Goal: Task Accomplishment & Management: Manage account settings

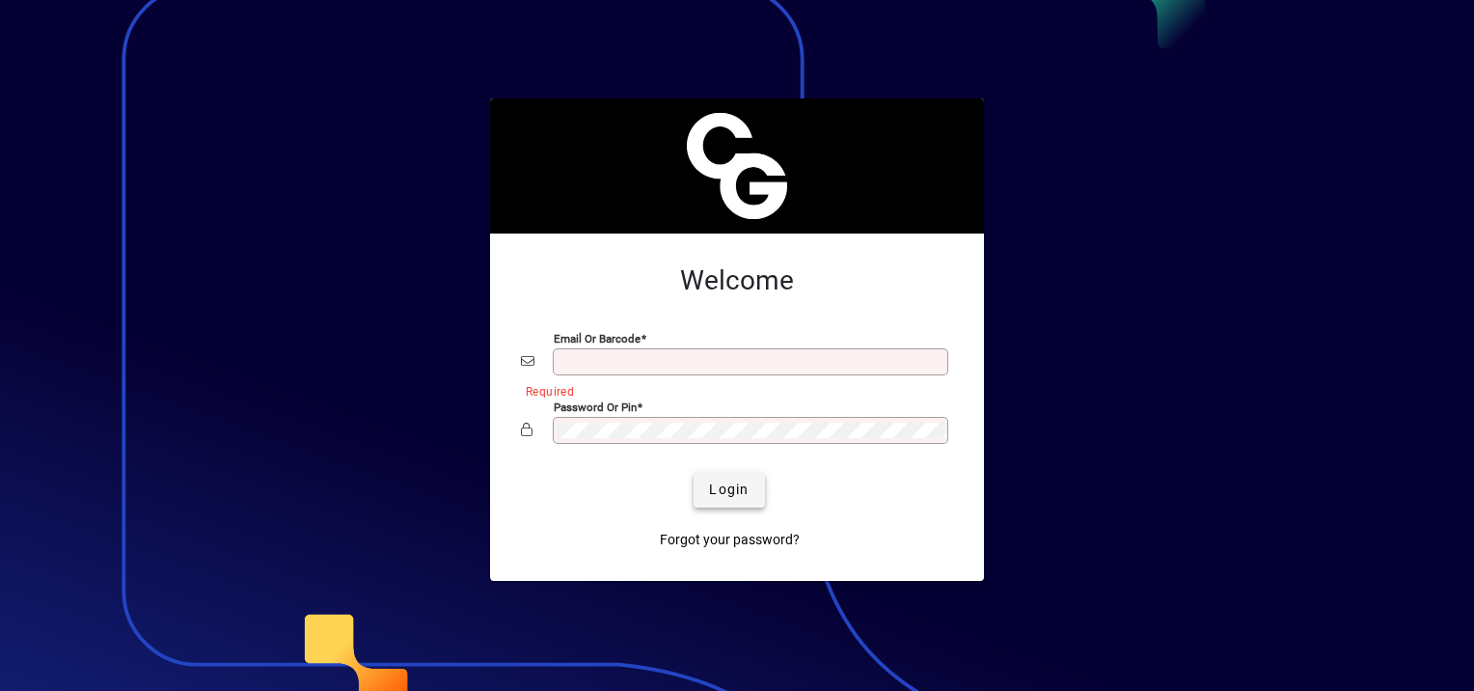
type input "**********"
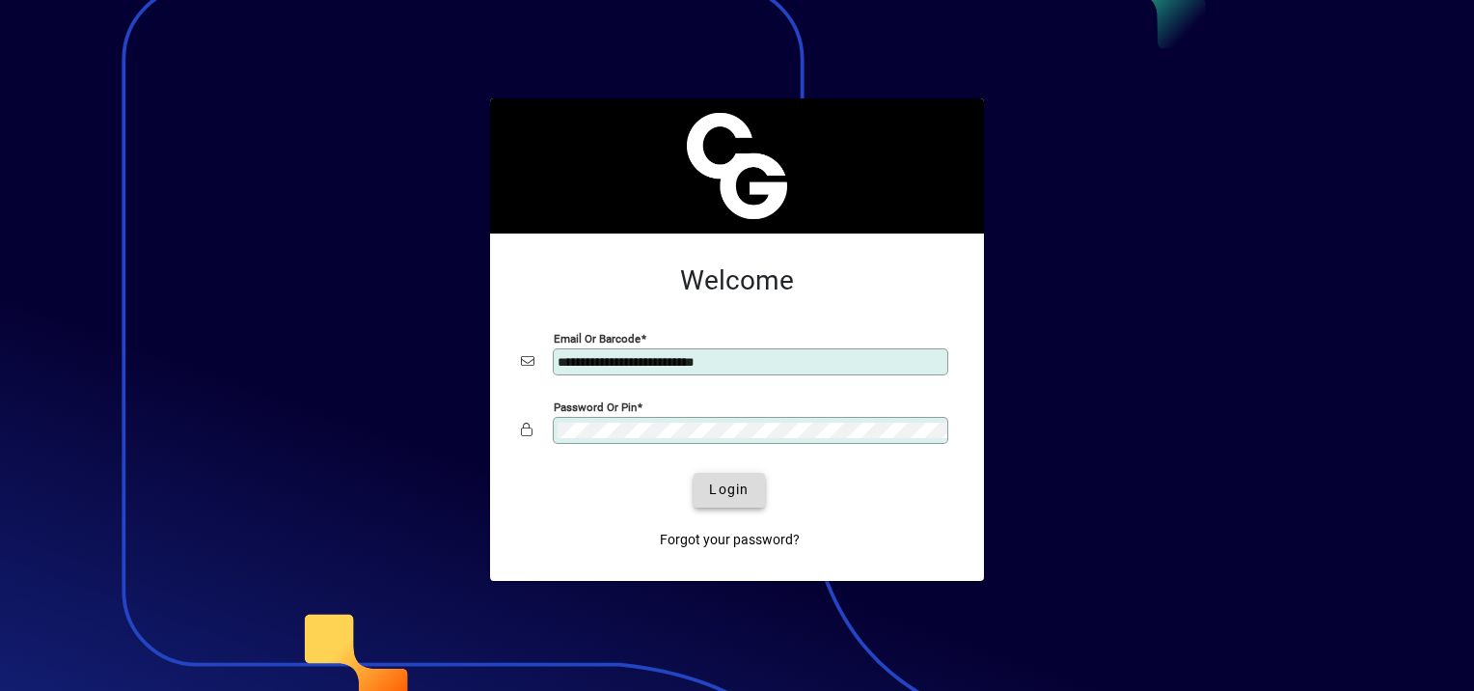
click at [722, 491] on span "Login" at bounding box center [729, 489] width 40 height 20
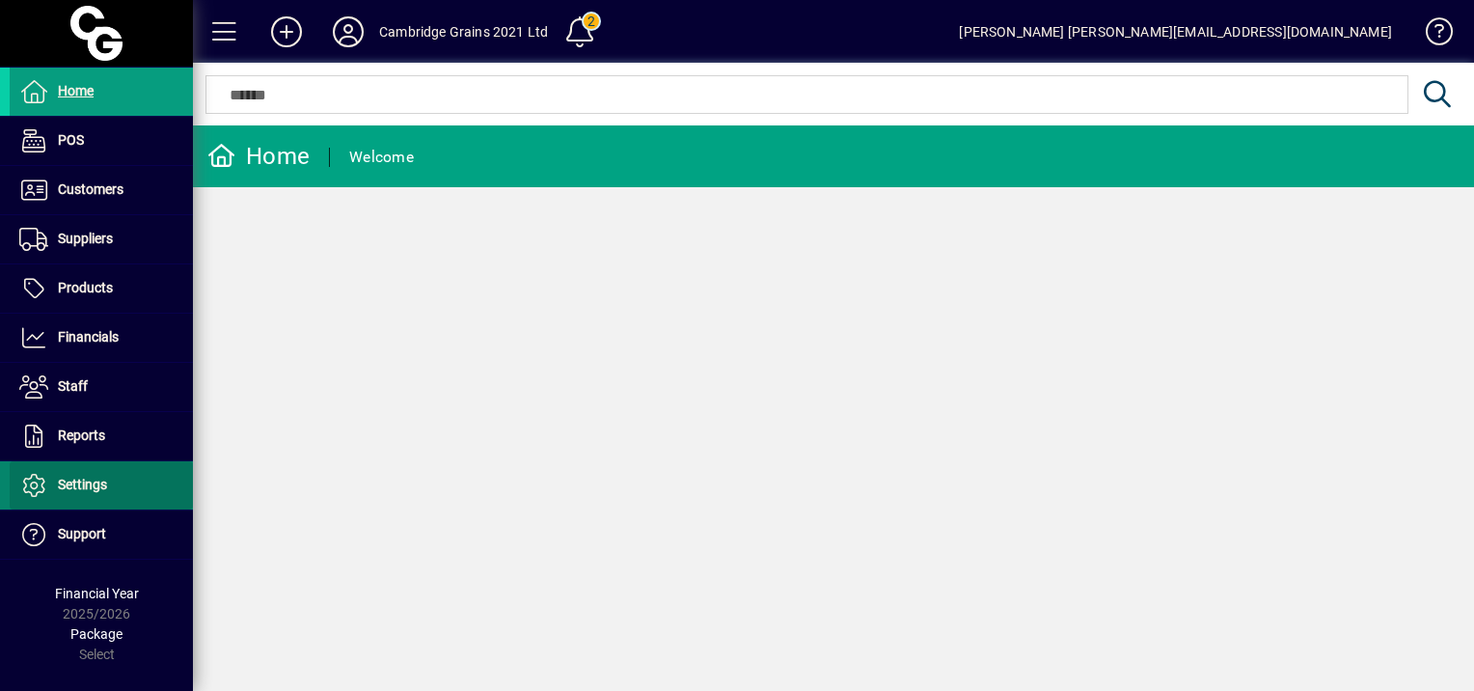
click at [94, 476] on span "Settings" at bounding box center [82, 483] width 49 height 15
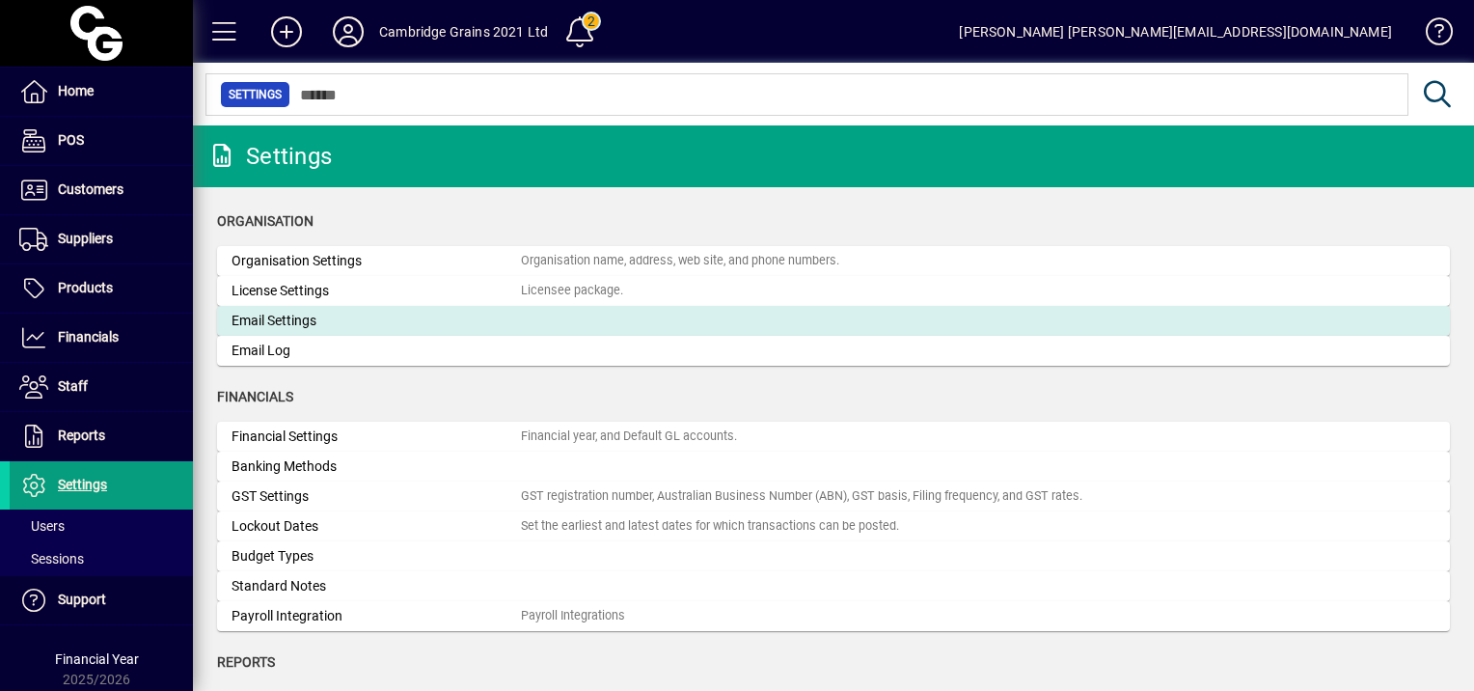
click at [280, 323] on div "Email Settings" at bounding box center [375, 321] width 289 height 20
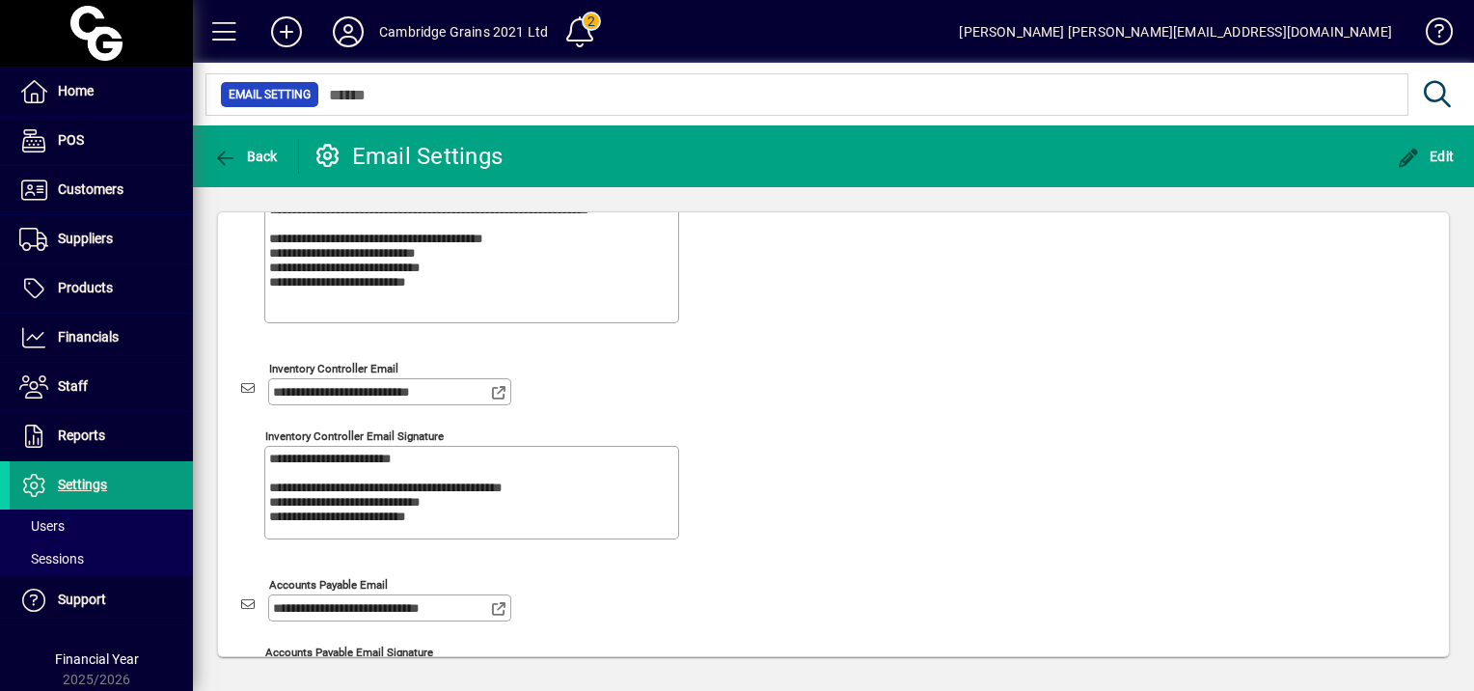
scroll to position [386, 0]
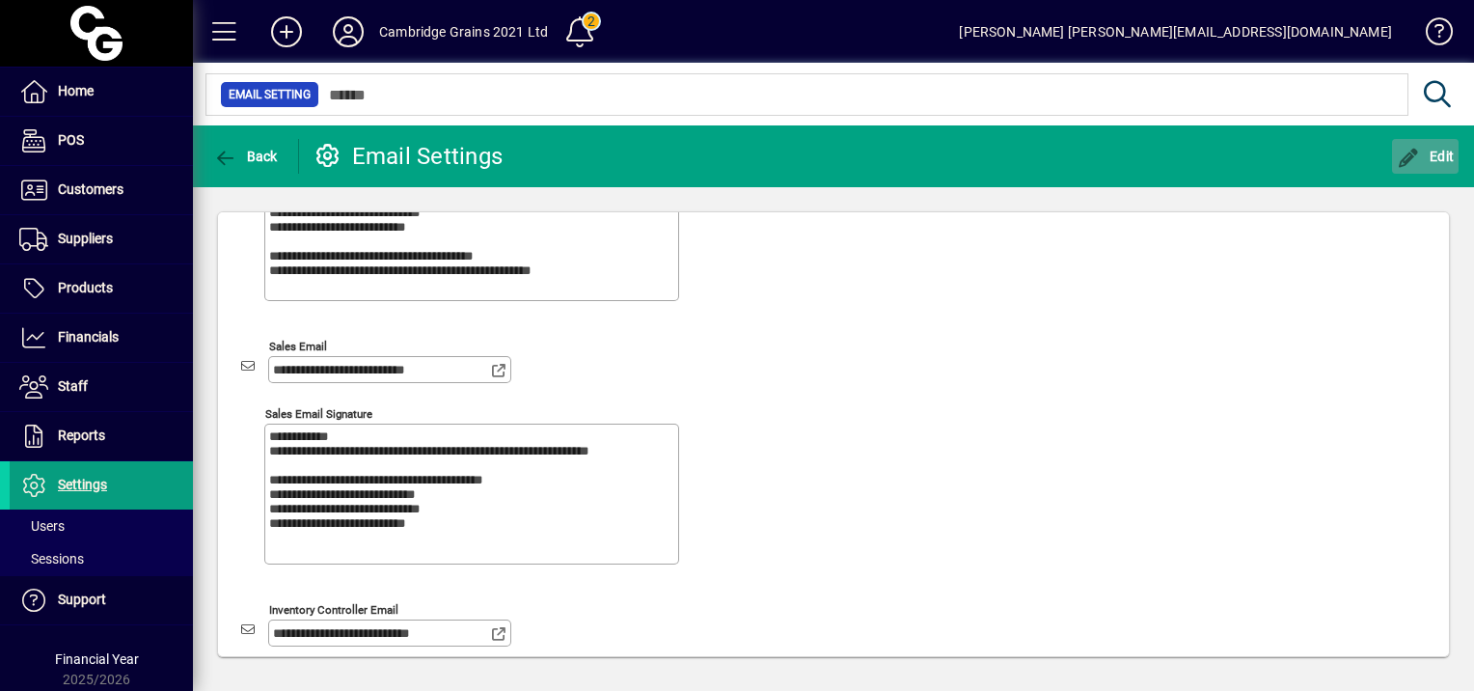
click at [1432, 153] on span "Edit" at bounding box center [1425, 156] width 58 height 15
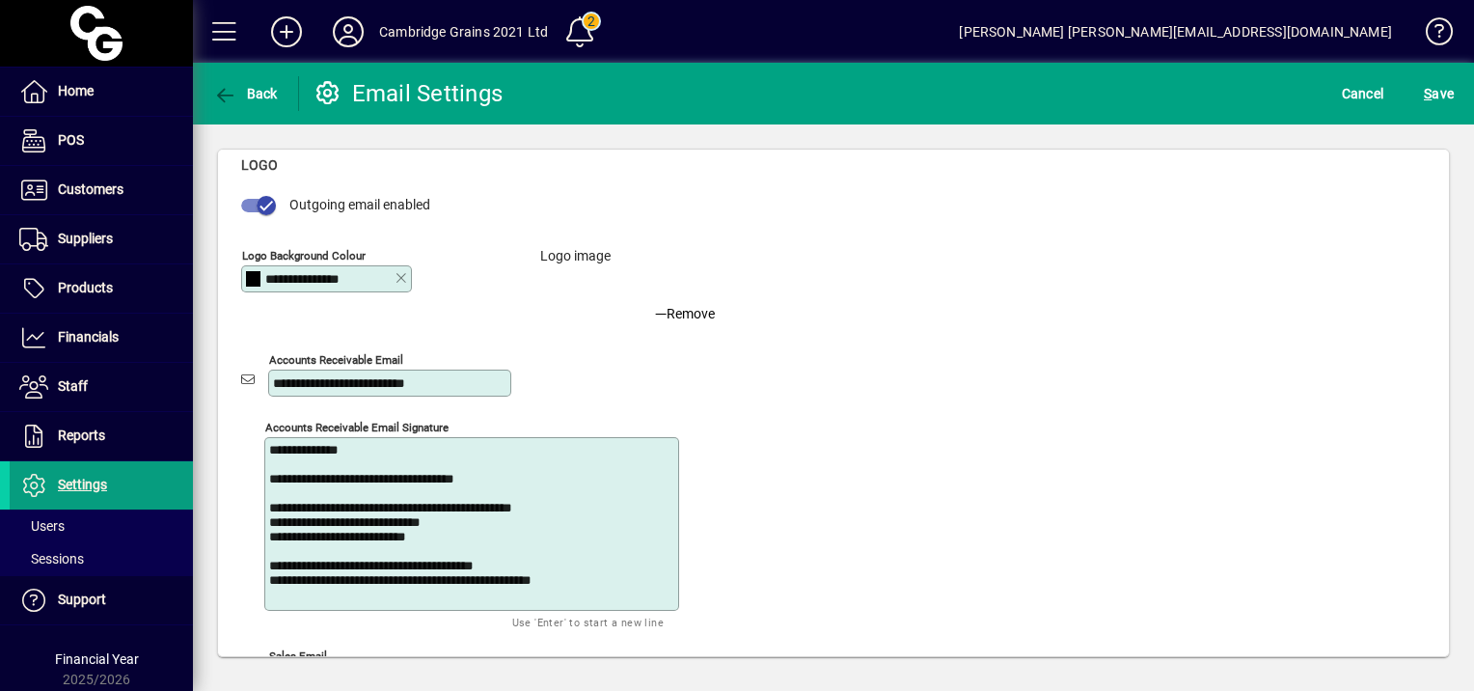
scroll to position [0, 0]
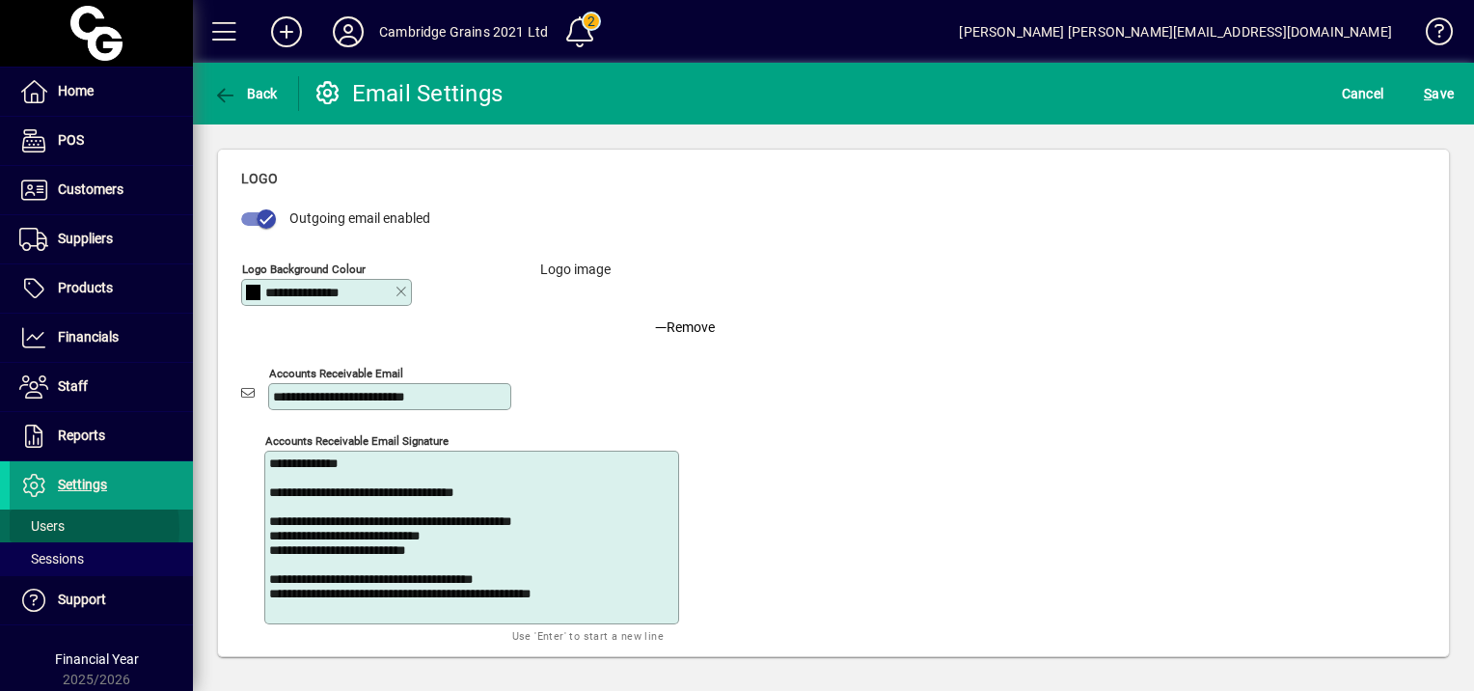
click at [50, 528] on span "Users" at bounding box center [41, 525] width 45 height 15
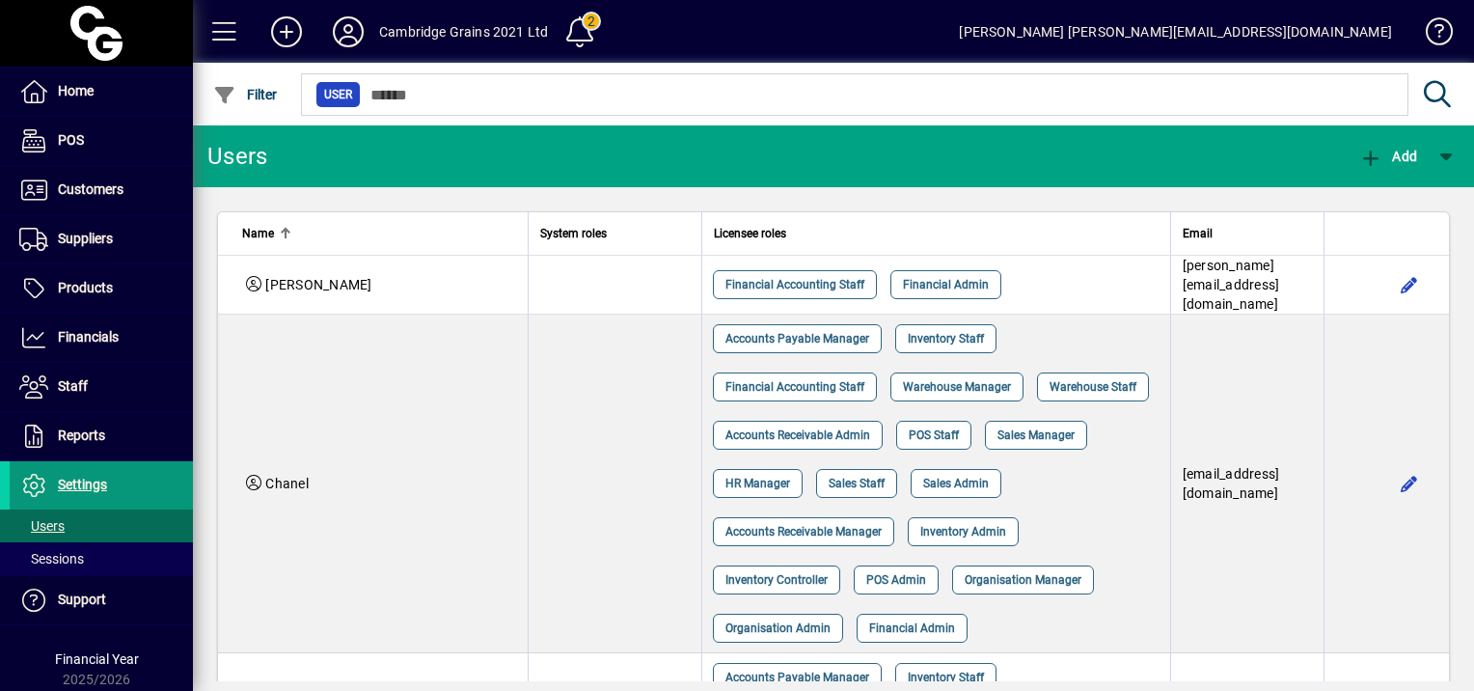
click at [77, 478] on span "Settings" at bounding box center [82, 483] width 49 height 15
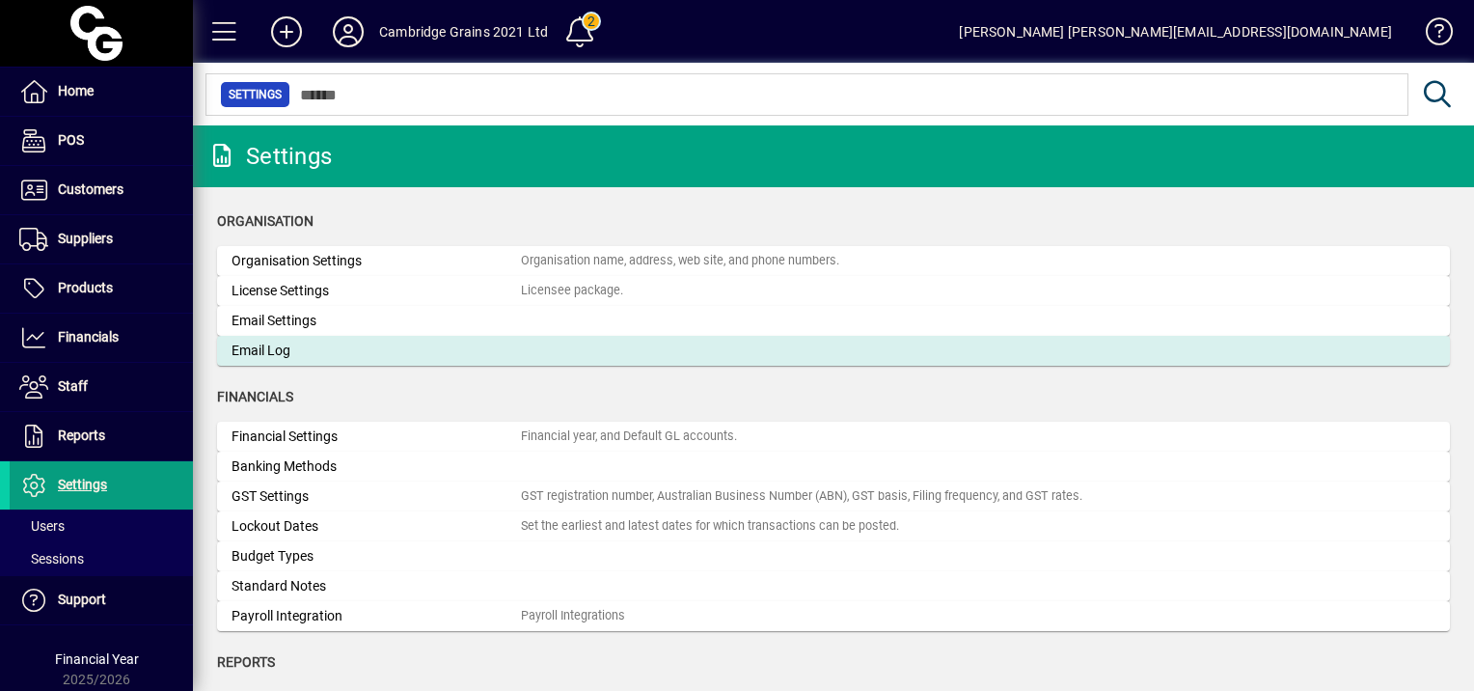
click at [265, 347] on div "Email Log" at bounding box center [375, 350] width 289 height 20
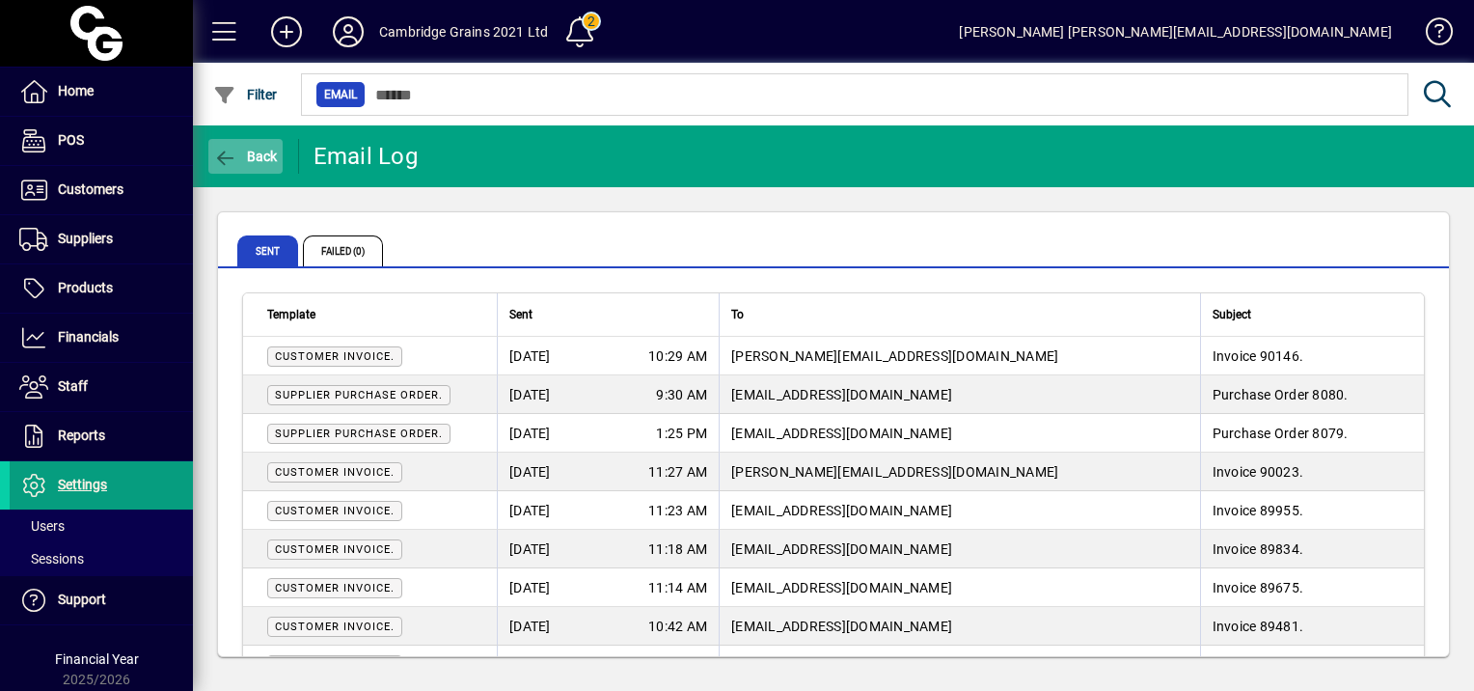
click at [260, 159] on span "Back" at bounding box center [245, 156] width 65 height 15
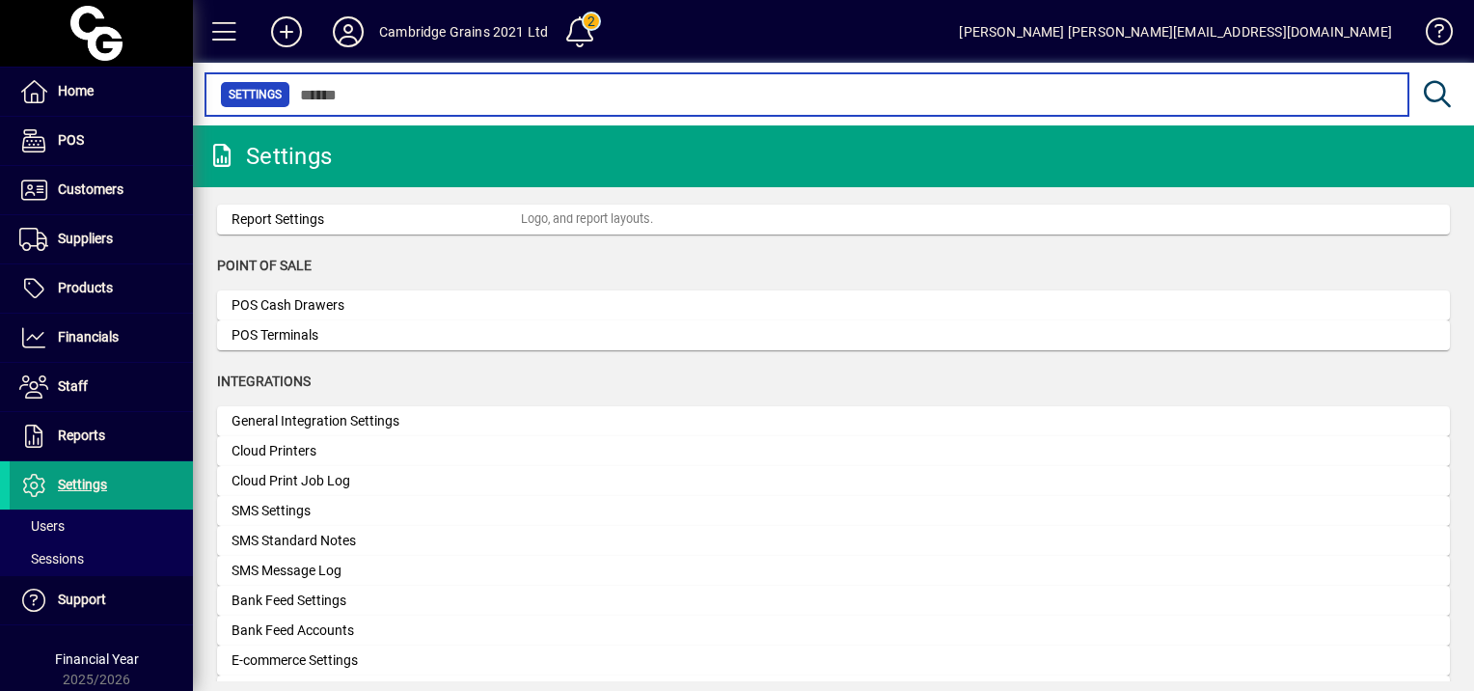
scroll to position [530, 0]
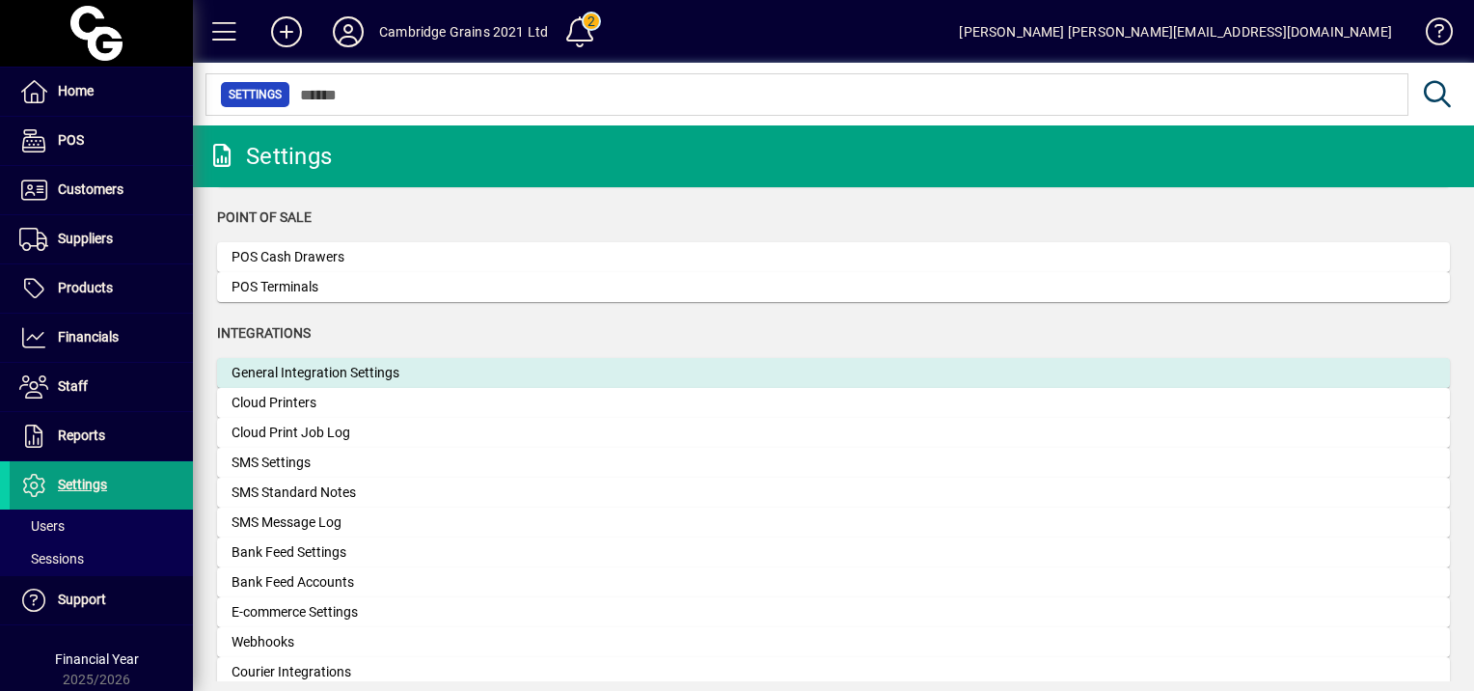
click at [311, 375] on div "General Integration Settings" at bounding box center [375, 373] width 289 height 20
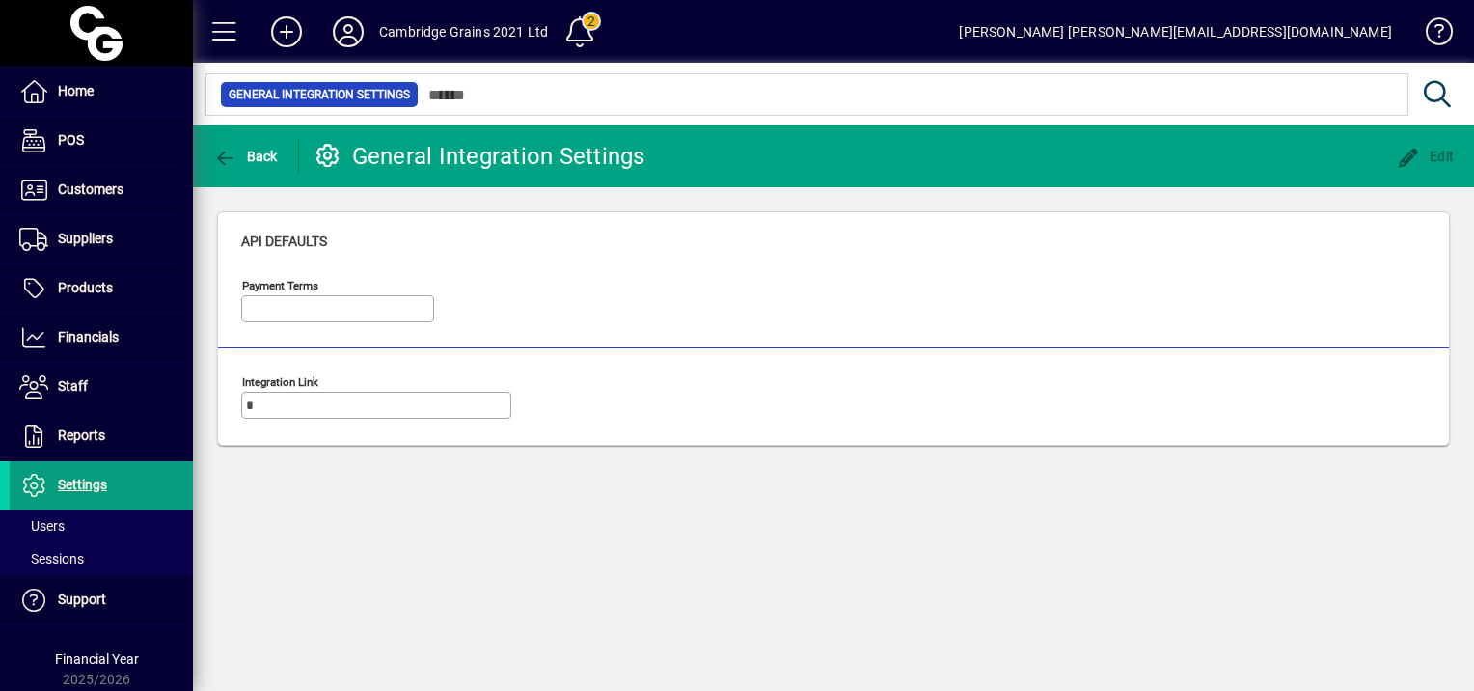
type input "*****"
type input "**********"
click at [255, 149] on span "Back" at bounding box center [245, 156] width 65 height 15
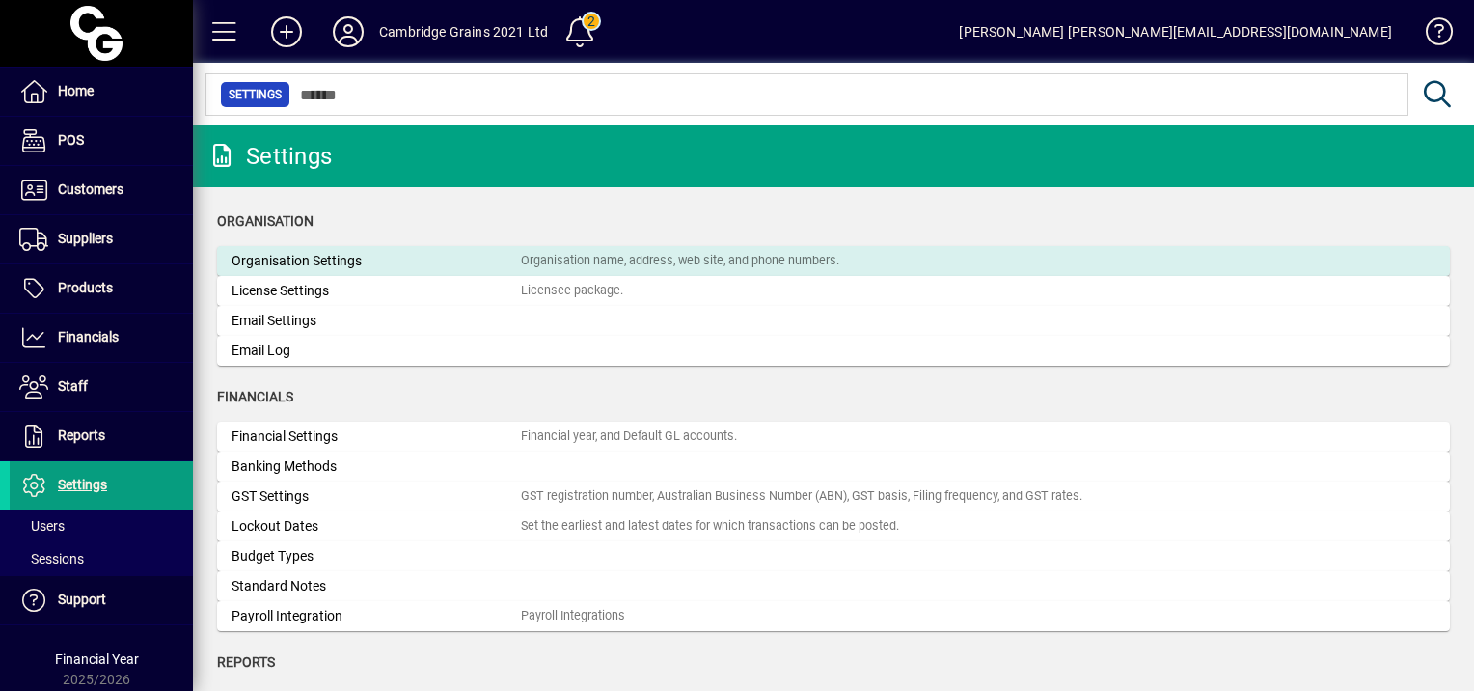
click at [323, 260] on div "Organisation Settings" at bounding box center [375, 261] width 289 height 20
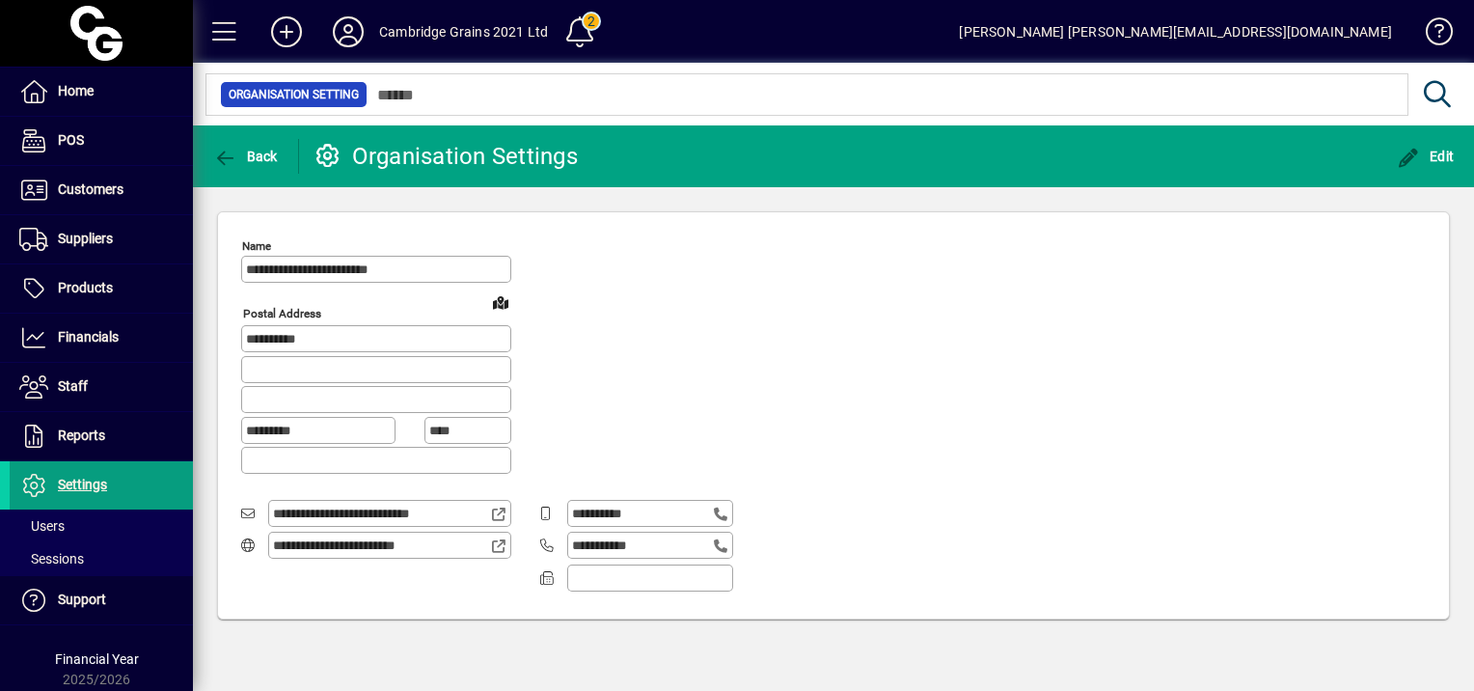
type input "**********"
click at [228, 159] on icon "button" at bounding box center [225, 158] width 24 height 19
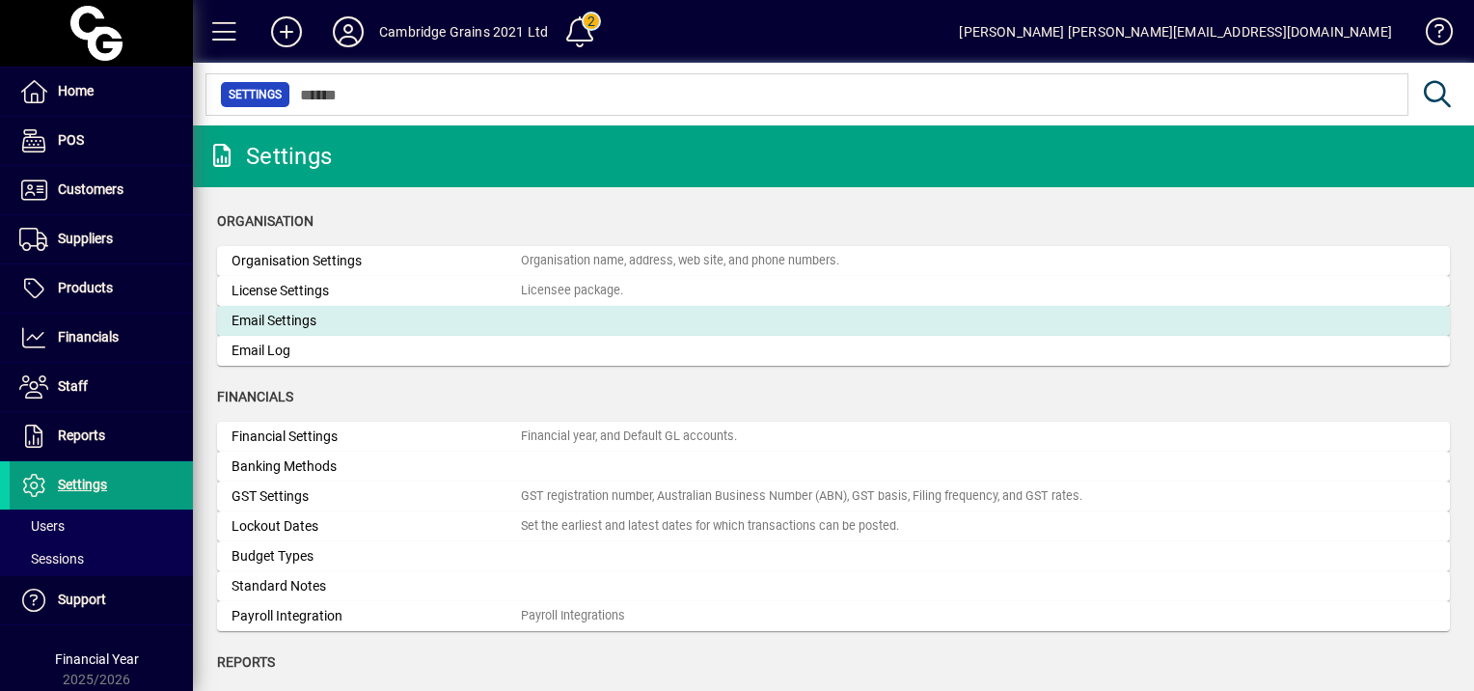
click at [284, 327] on div "Email Settings" at bounding box center [375, 321] width 289 height 20
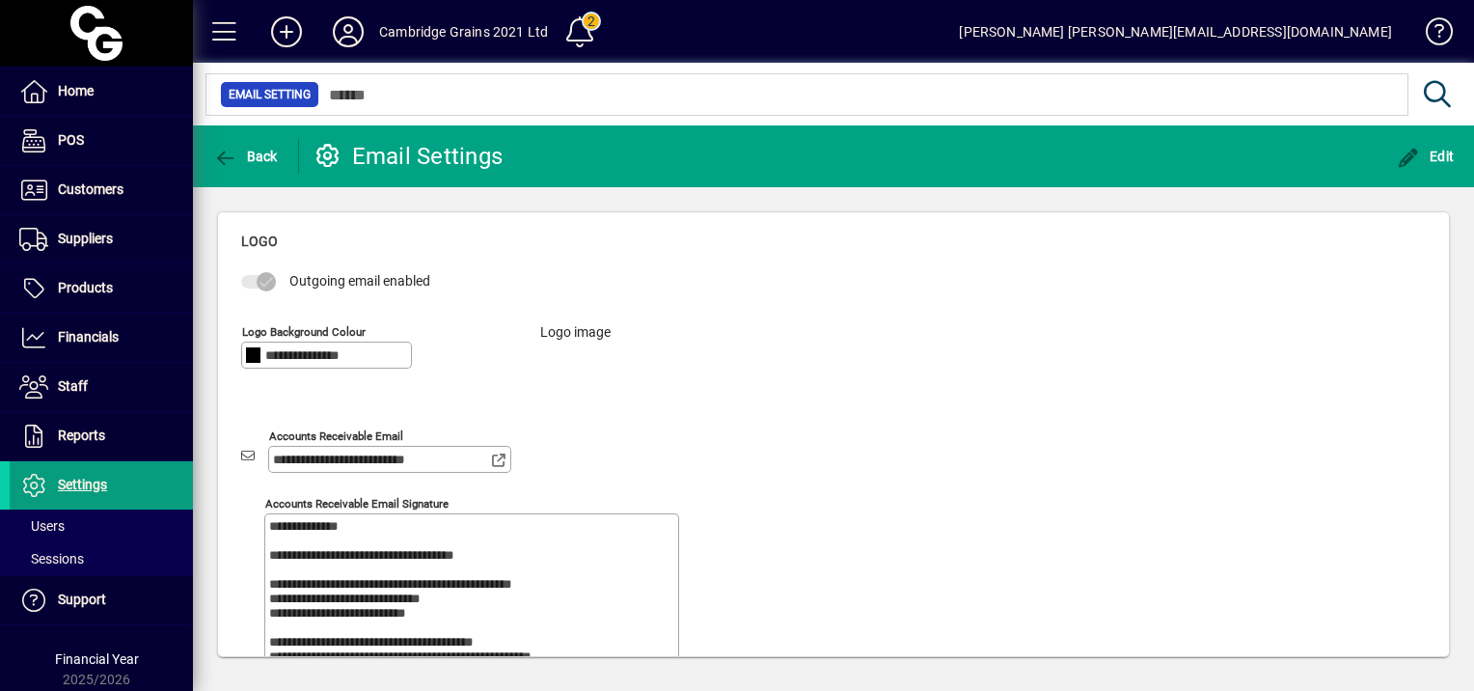
click at [499, 458] on icon at bounding box center [499, 460] width 17 height 14
click at [1435, 152] on span "Edit" at bounding box center [1425, 156] width 58 height 15
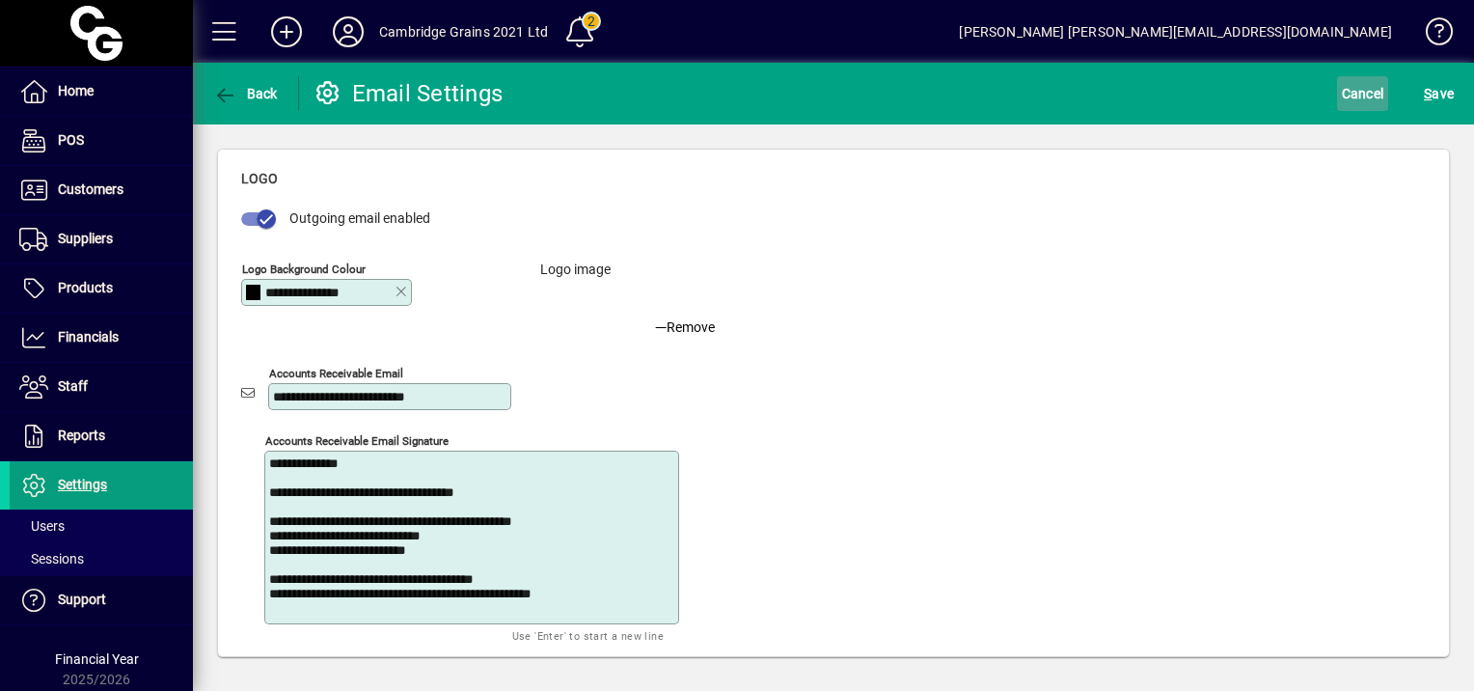
click at [1358, 91] on span "Cancel" at bounding box center [1362, 93] width 42 height 31
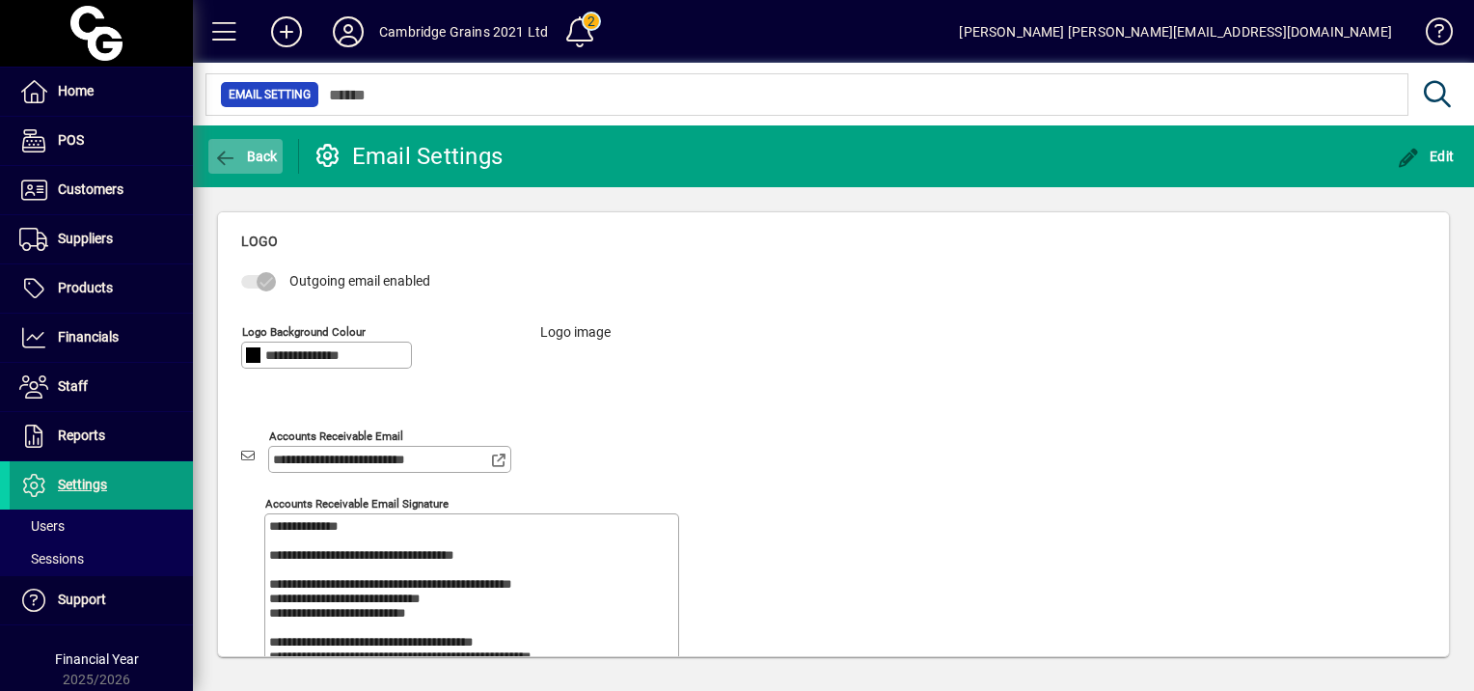
click at [249, 152] on span "Back" at bounding box center [245, 156] width 65 height 15
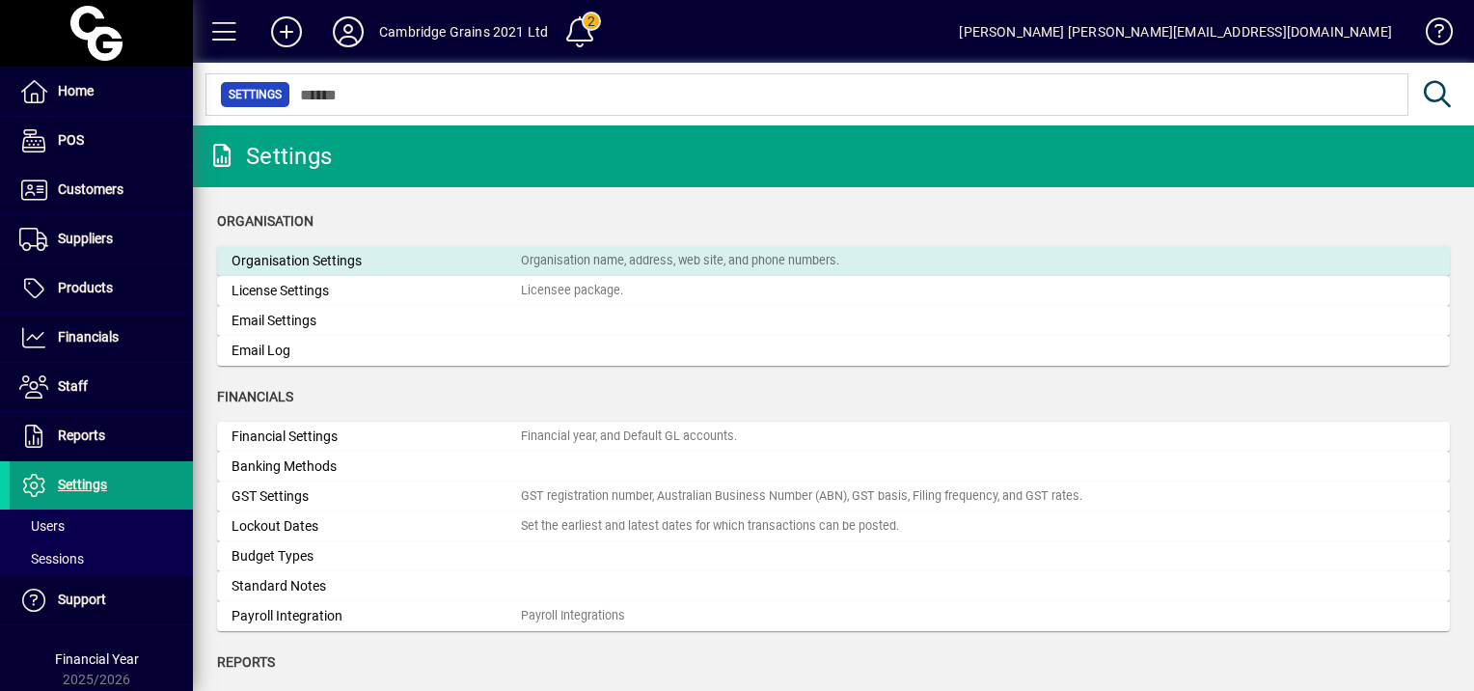
click at [343, 258] on div "Organisation Settings" at bounding box center [375, 261] width 289 height 20
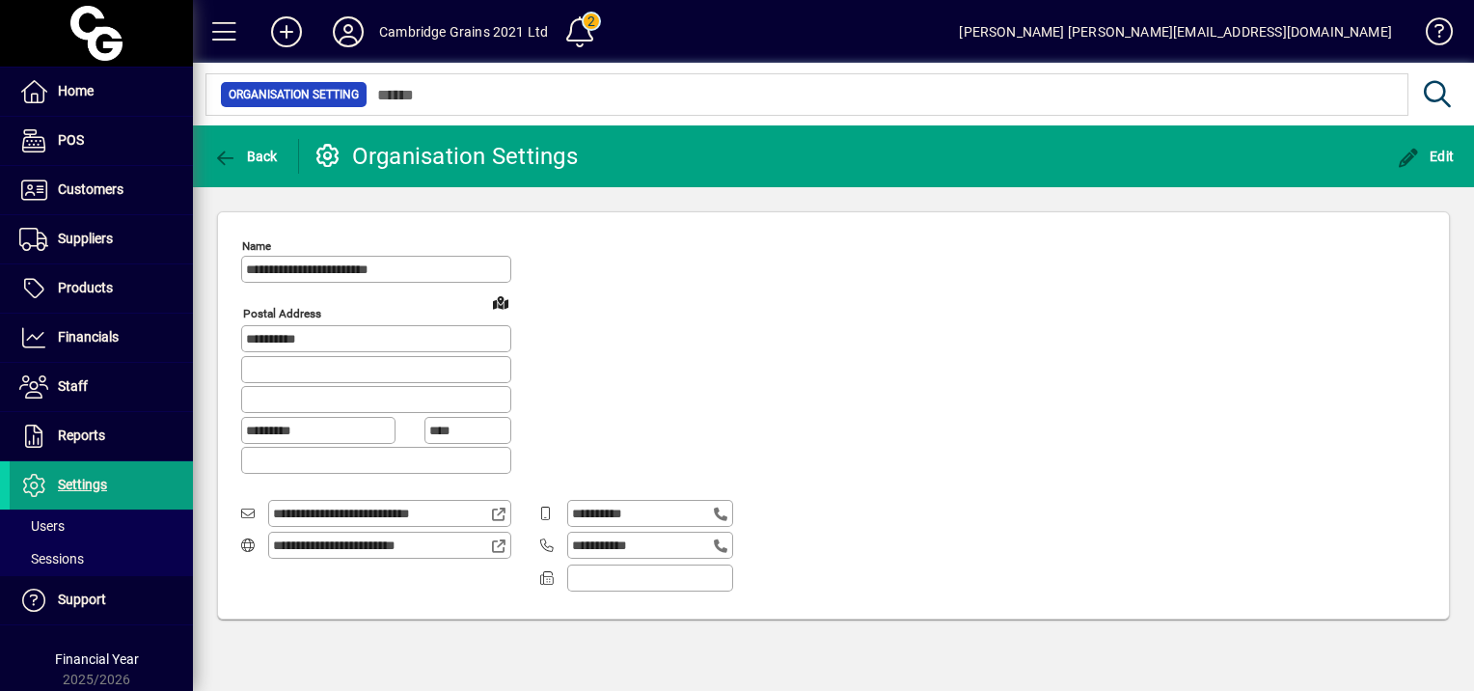
type input "**********"
click at [239, 160] on span "Back" at bounding box center [245, 156] width 65 height 15
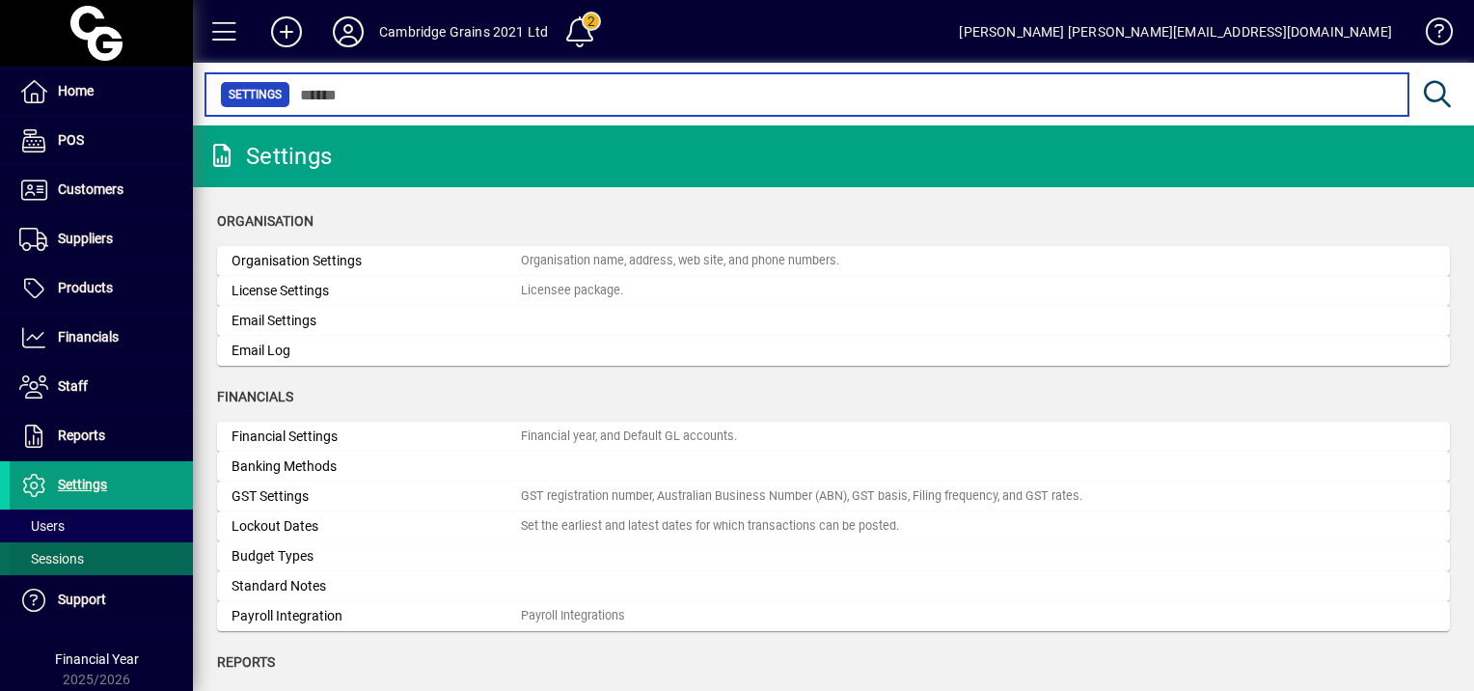
scroll to position [38, 0]
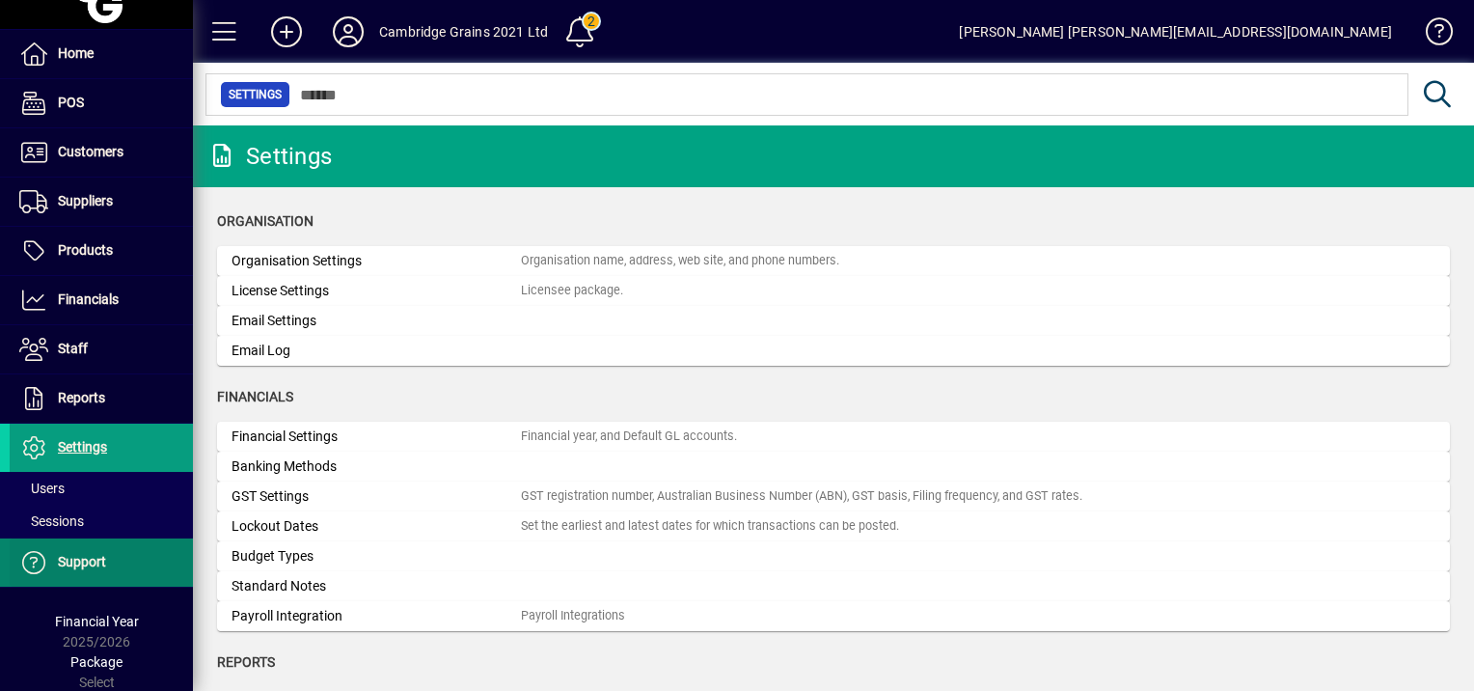
click at [84, 559] on span "Support" at bounding box center [82, 561] width 48 height 15
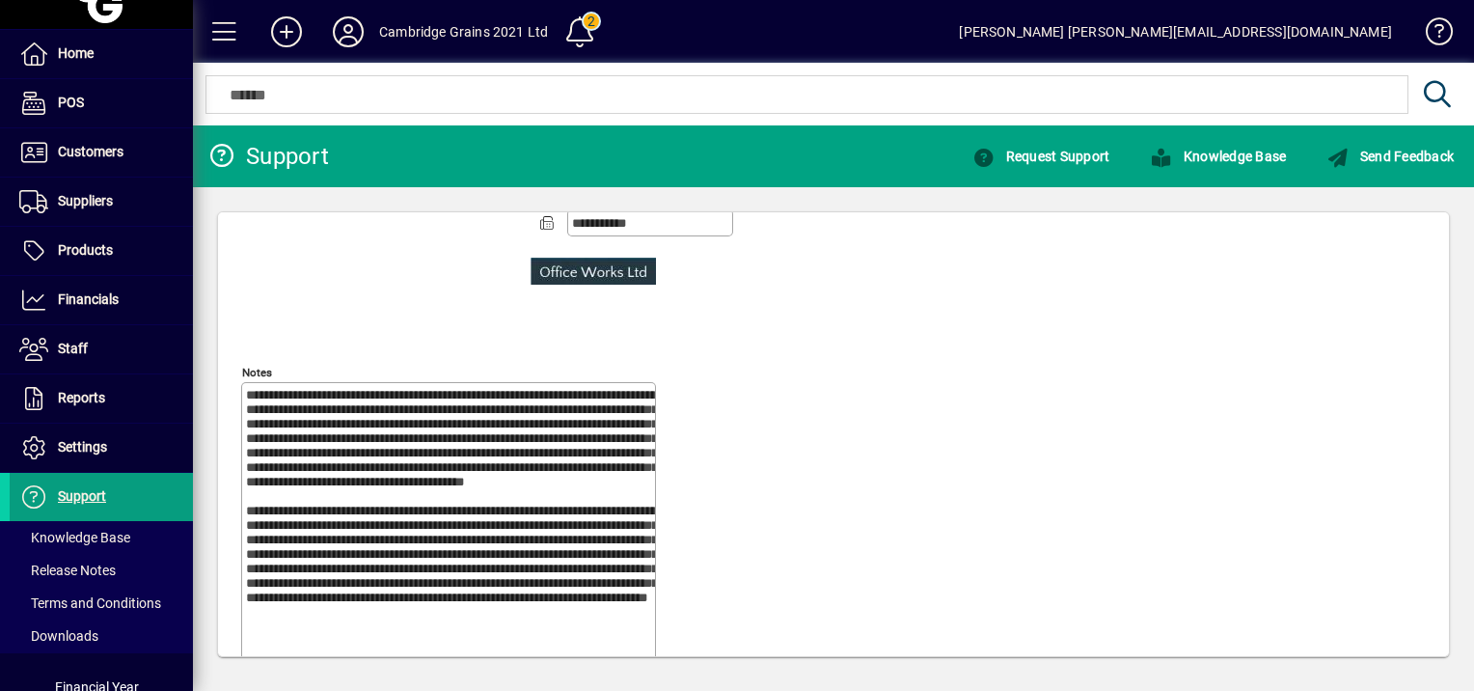
scroll to position [328, 0]
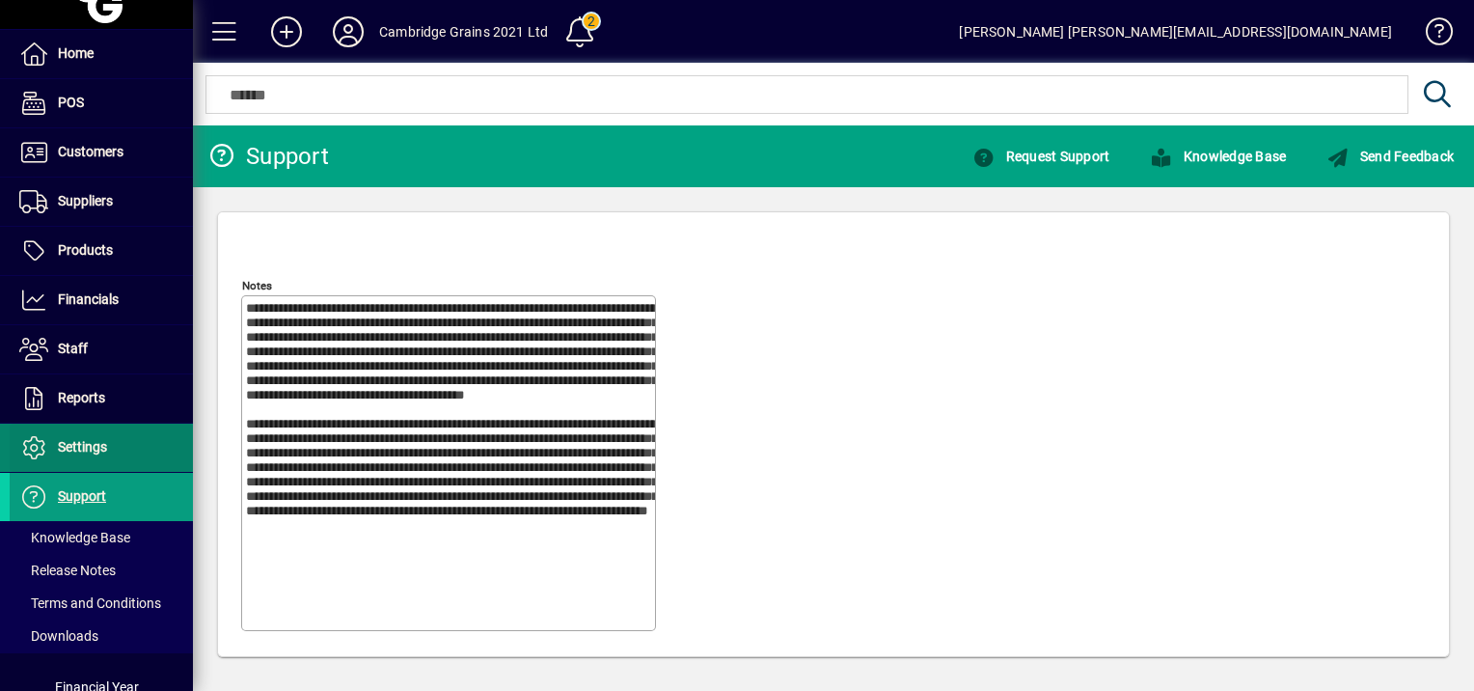
click at [82, 448] on span "Settings" at bounding box center [82, 446] width 49 height 15
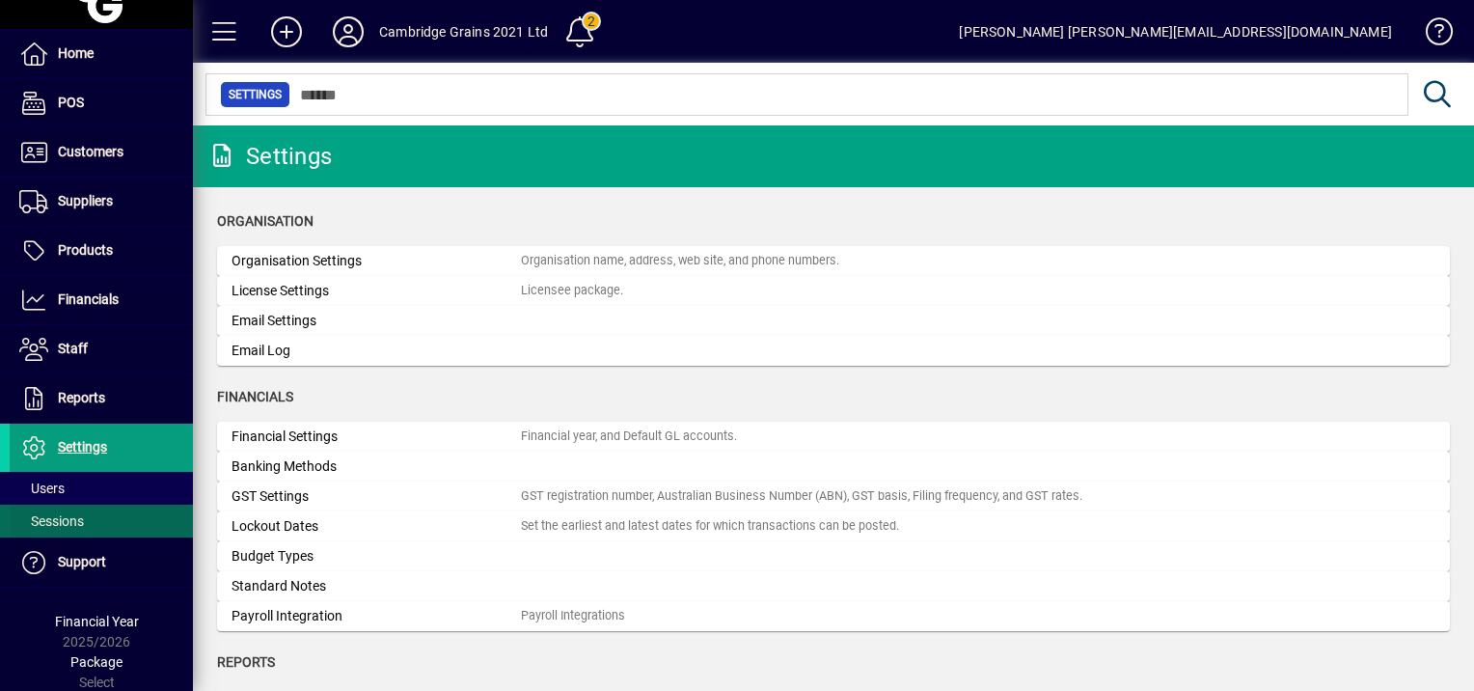
click at [77, 521] on span "Sessions" at bounding box center [51, 520] width 65 height 15
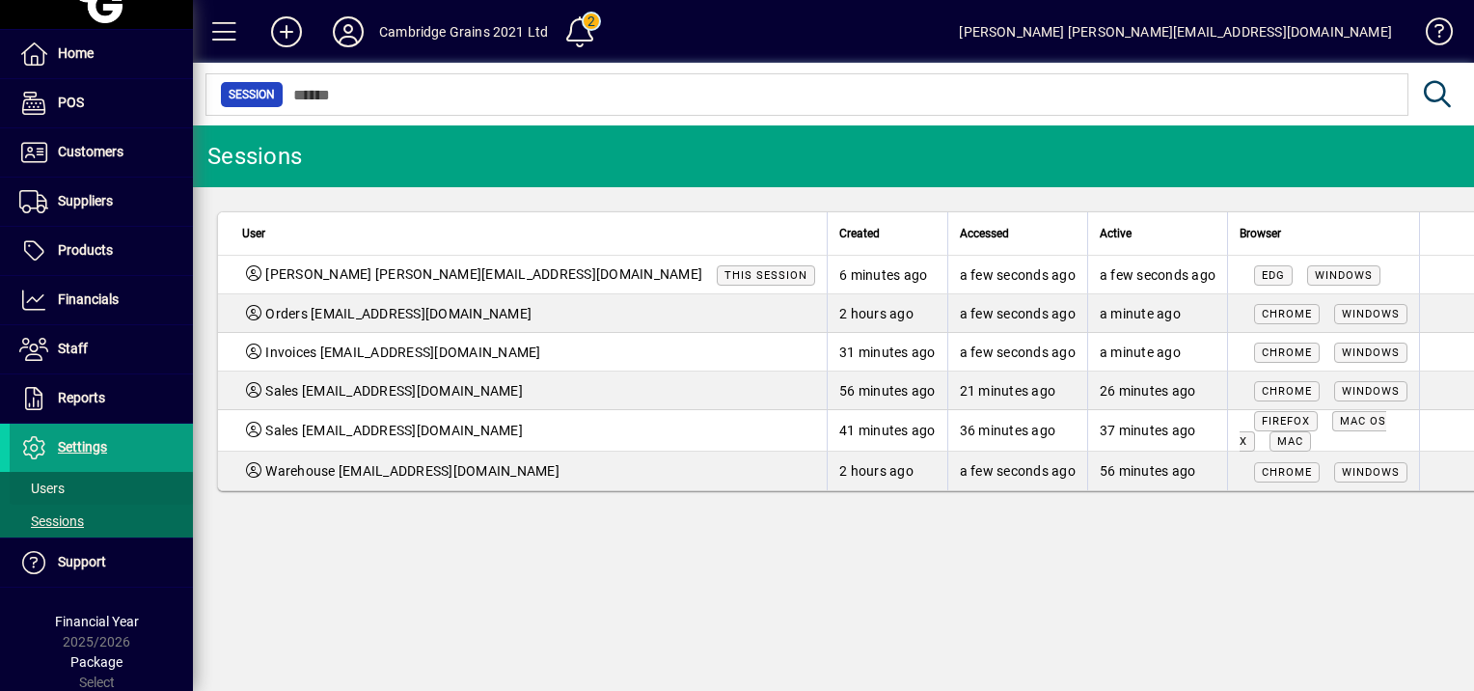
click at [59, 486] on span "Users" at bounding box center [41, 487] width 45 height 15
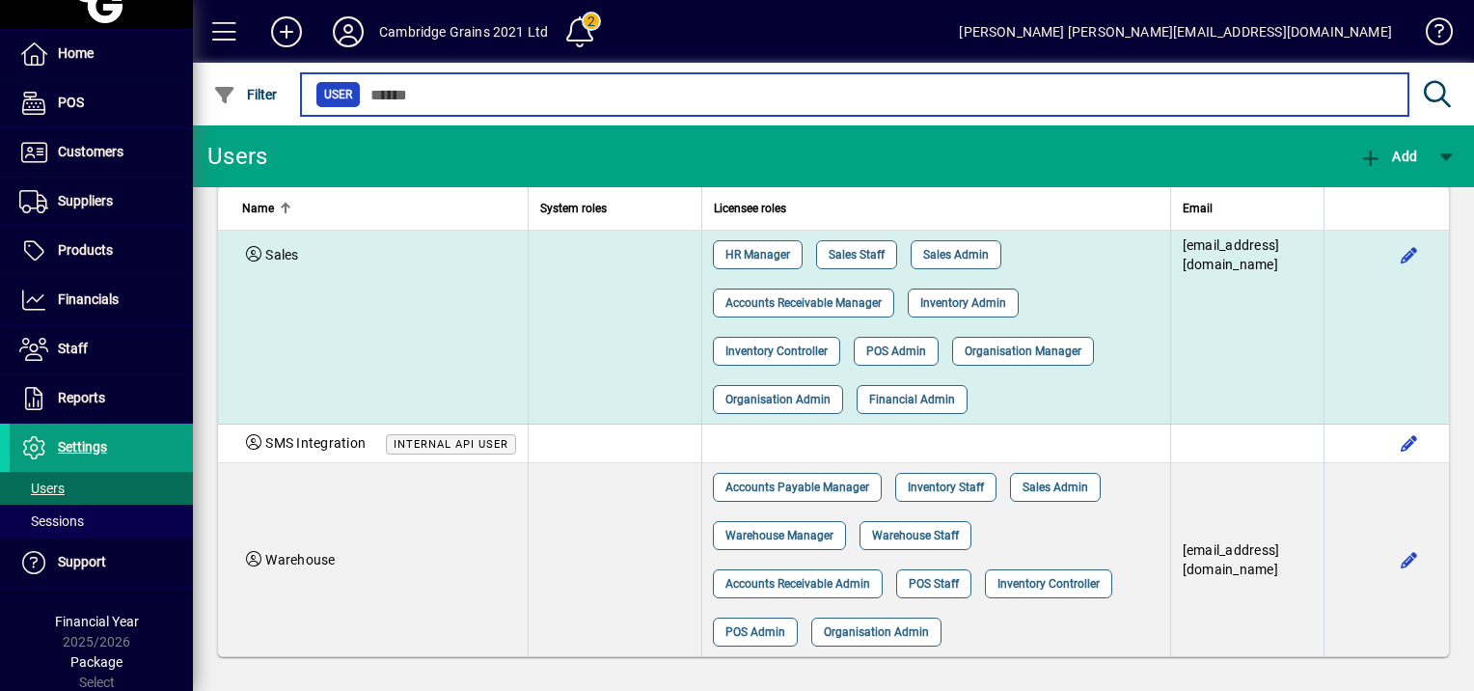
scroll to position [2551, 0]
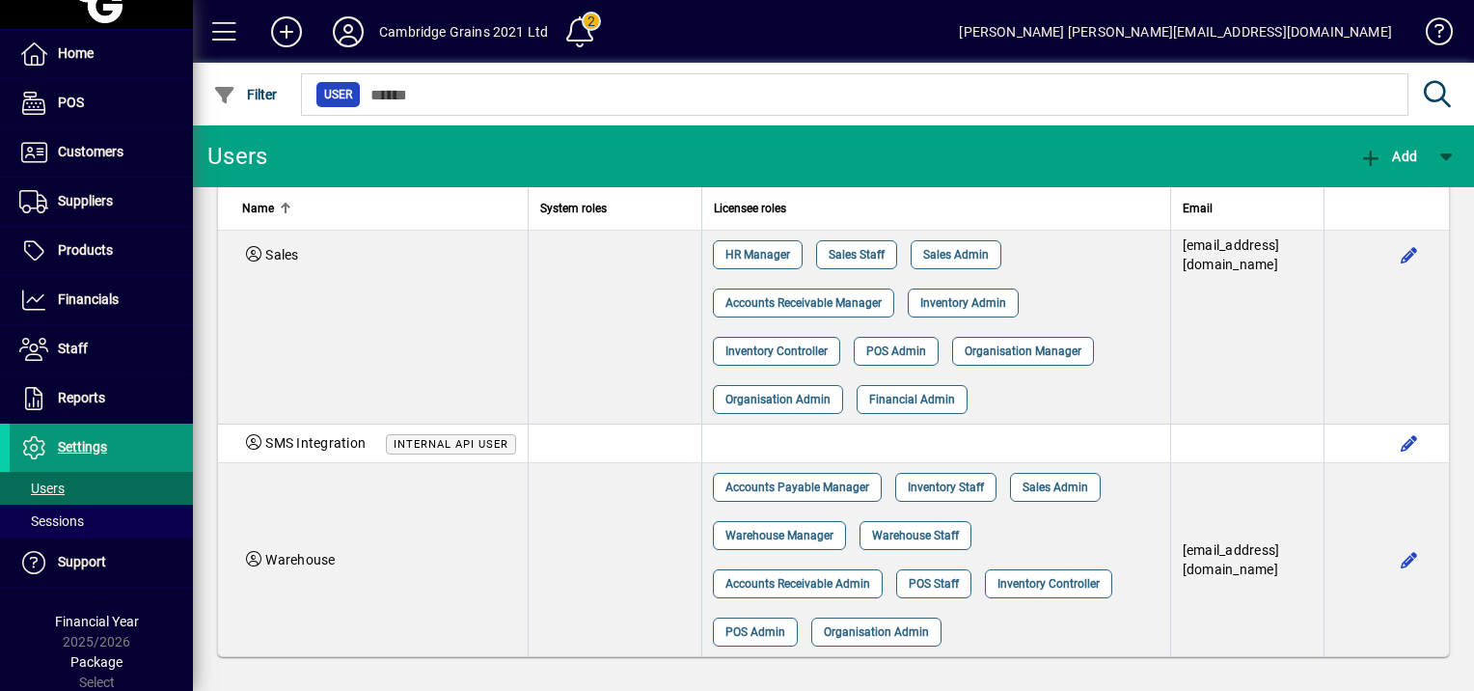
click at [89, 440] on span "Settings" at bounding box center [82, 446] width 49 height 15
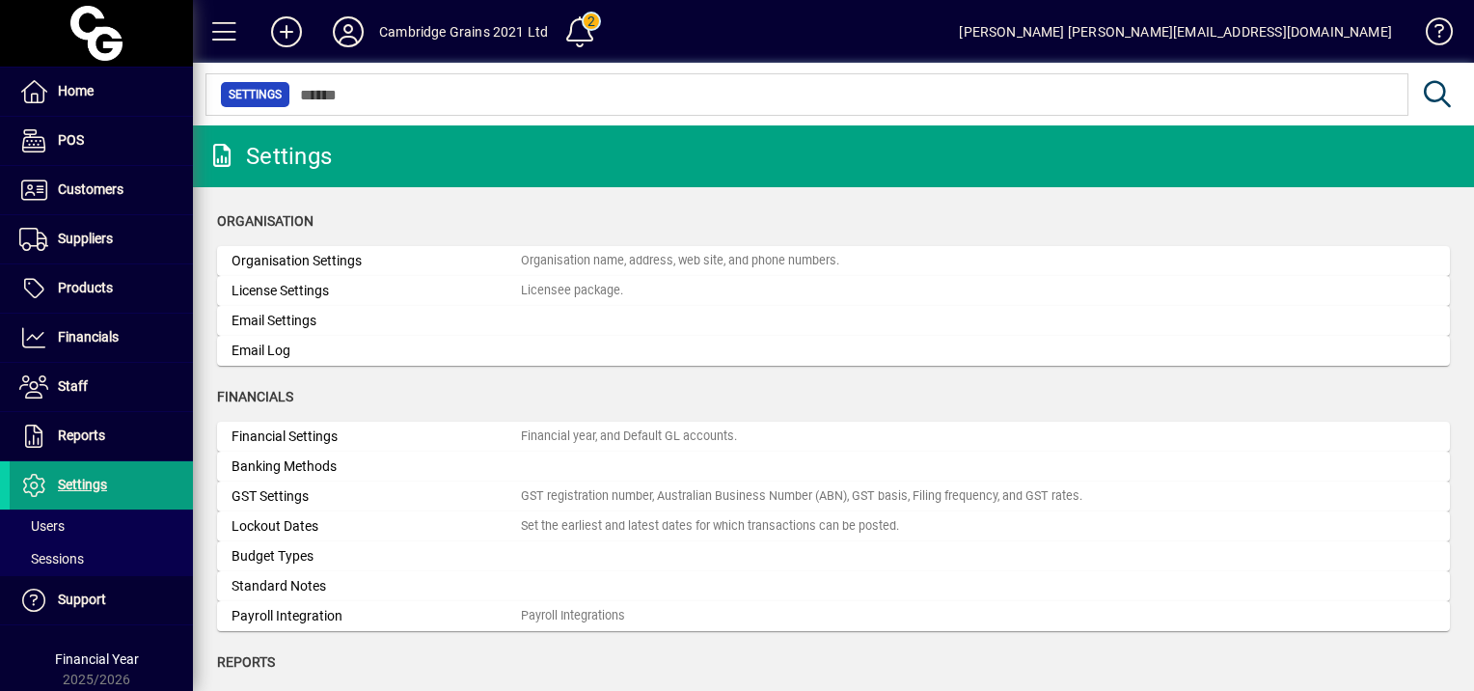
scroll to position [38, 0]
